Goal: Task Accomplishment & Management: Manage account settings

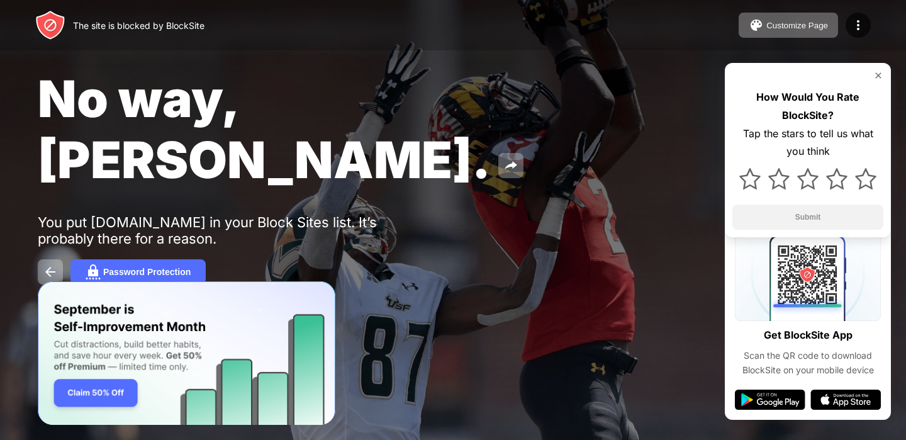
click at [51, 33] on img at bounding box center [50, 25] width 30 height 30
click at [55, 20] on img at bounding box center [50, 25] width 30 height 30
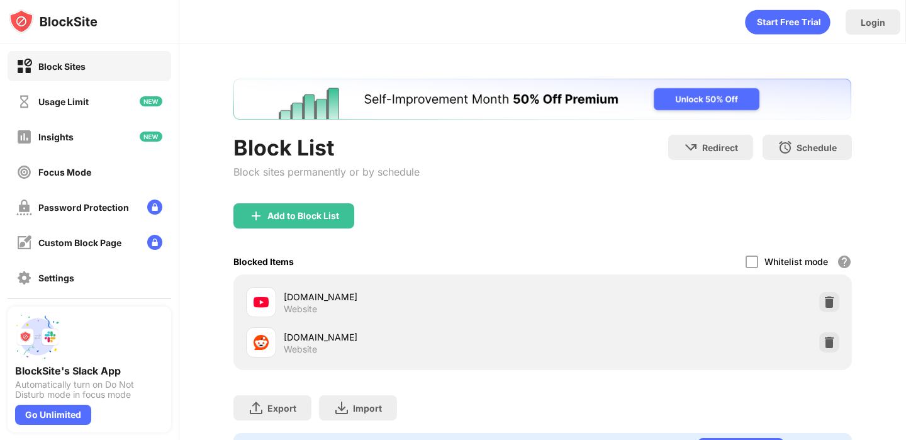
scroll to position [46, 0]
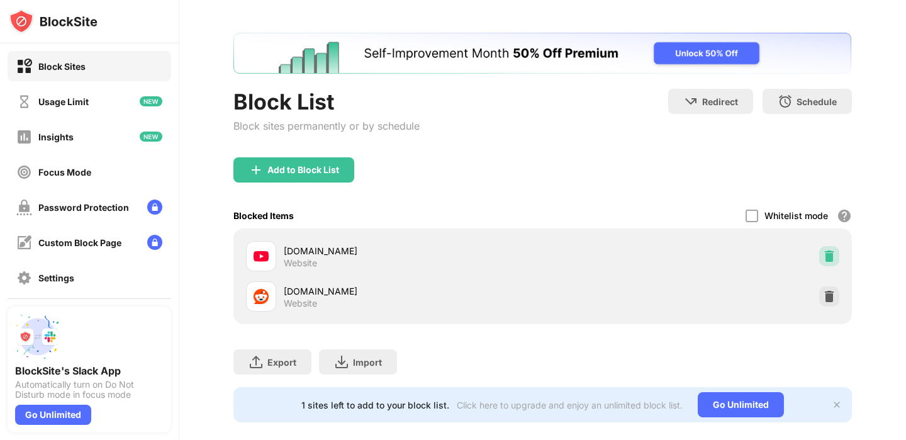
click at [828, 258] on img at bounding box center [829, 256] width 13 height 13
